Goal: Task Accomplishment & Management: Use online tool/utility

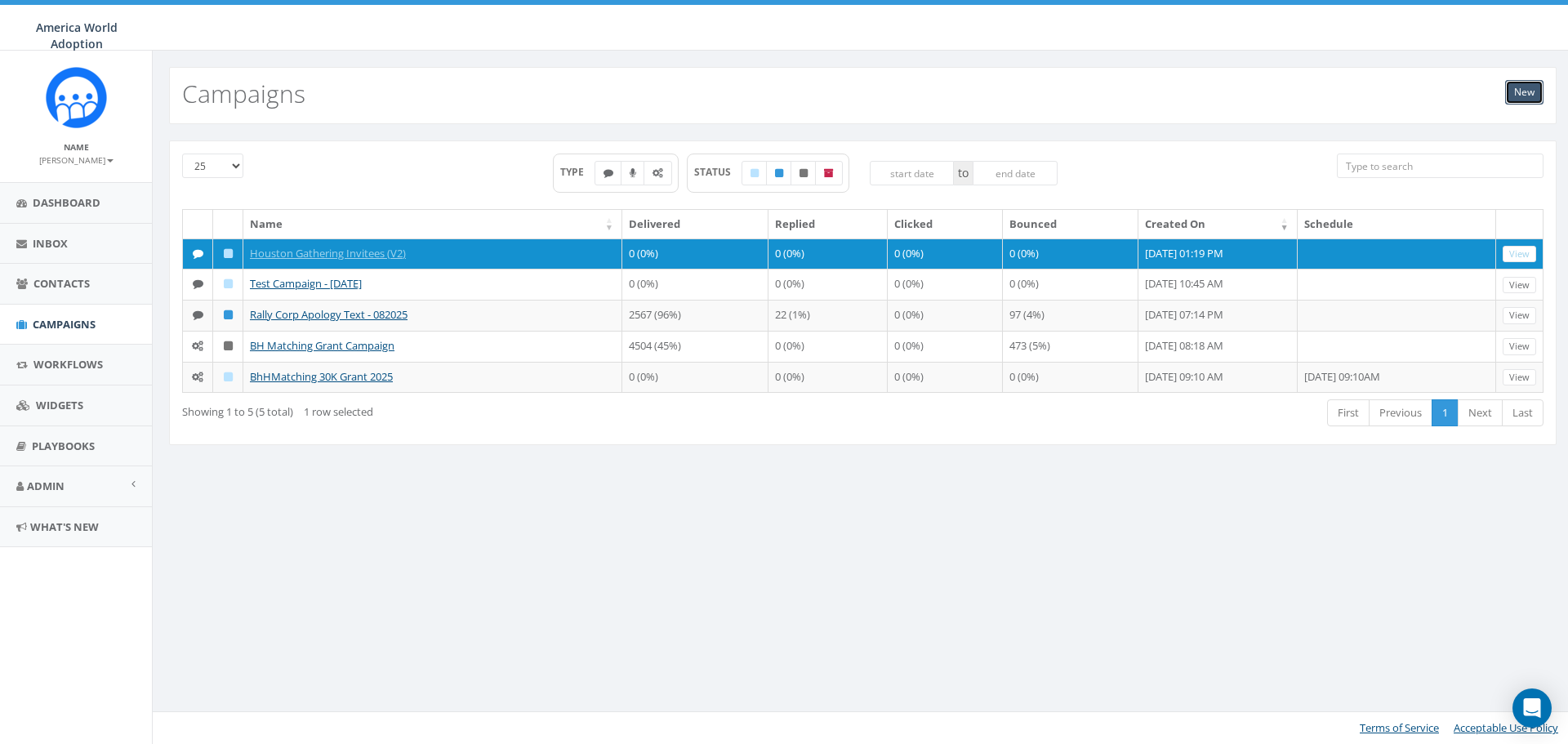
click at [1528, 93] on link "New" at bounding box center [1524, 92] width 39 height 25
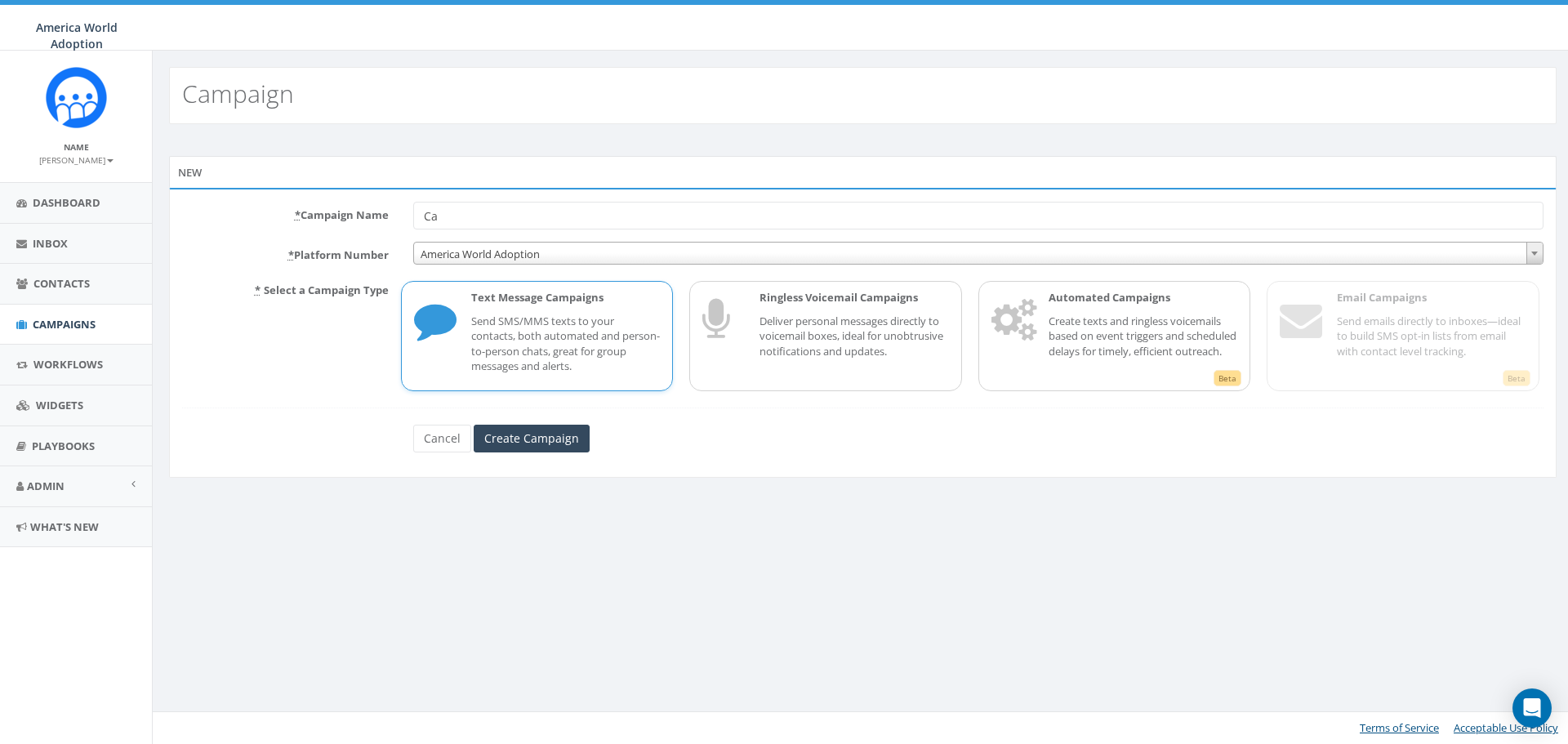
type input "C"
type input "Houston Gathering Voicemail Reminder"
click at [805, 298] on p "Ringless Voicemail Campaigns" at bounding box center [854, 297] width 190 height 16
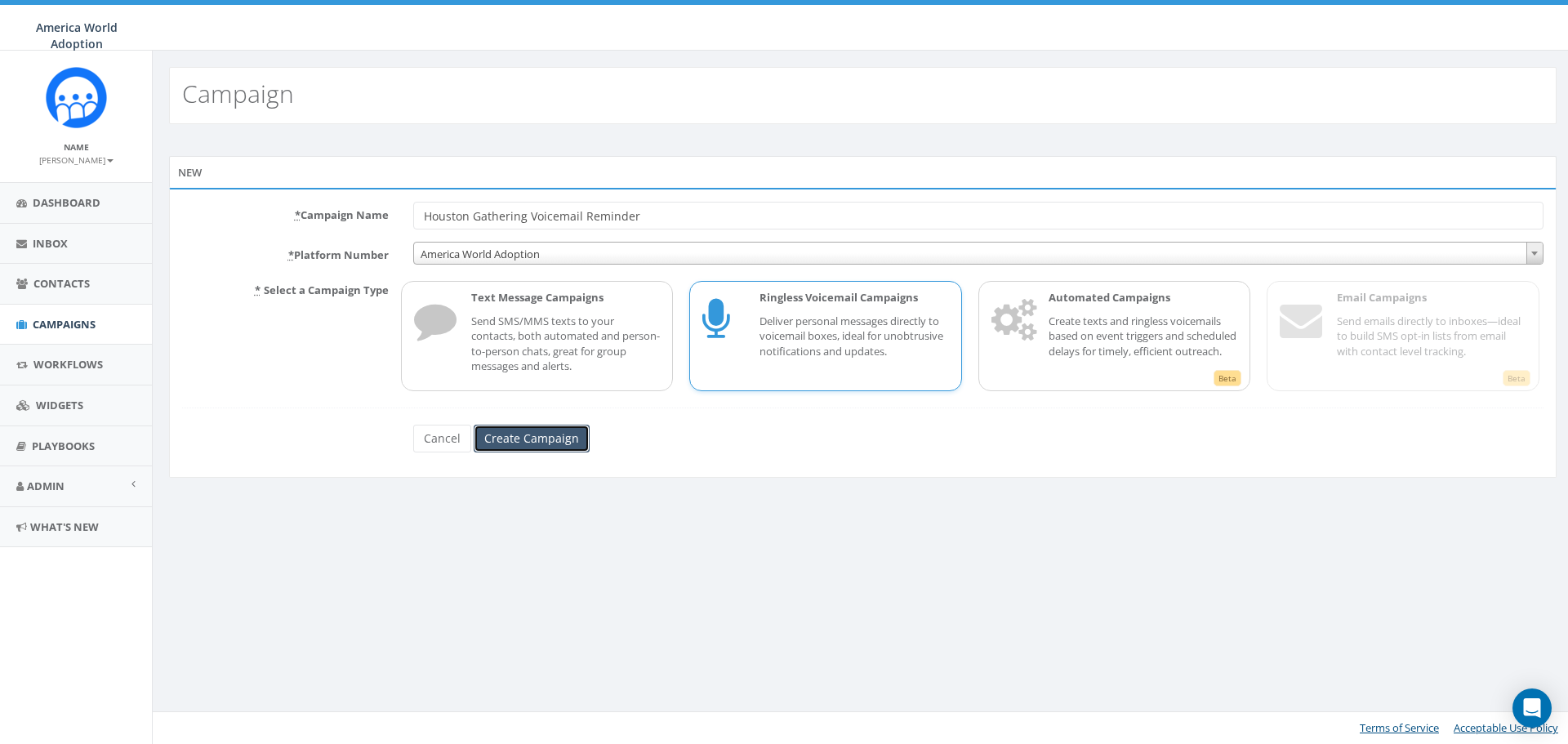
click at [541, 447] on input "Create Campaign" at bounding box center [532, 439] width 116 height 28
